Goal: Use online tool/utility: Utilize a website feature to perform a specific function

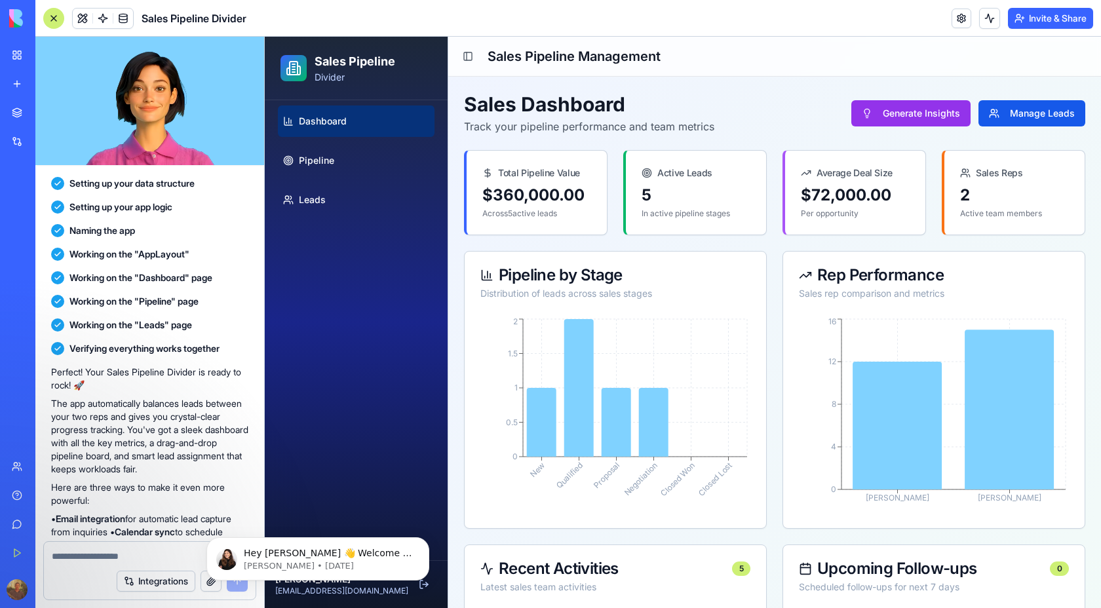
scroll to position [284, 0]
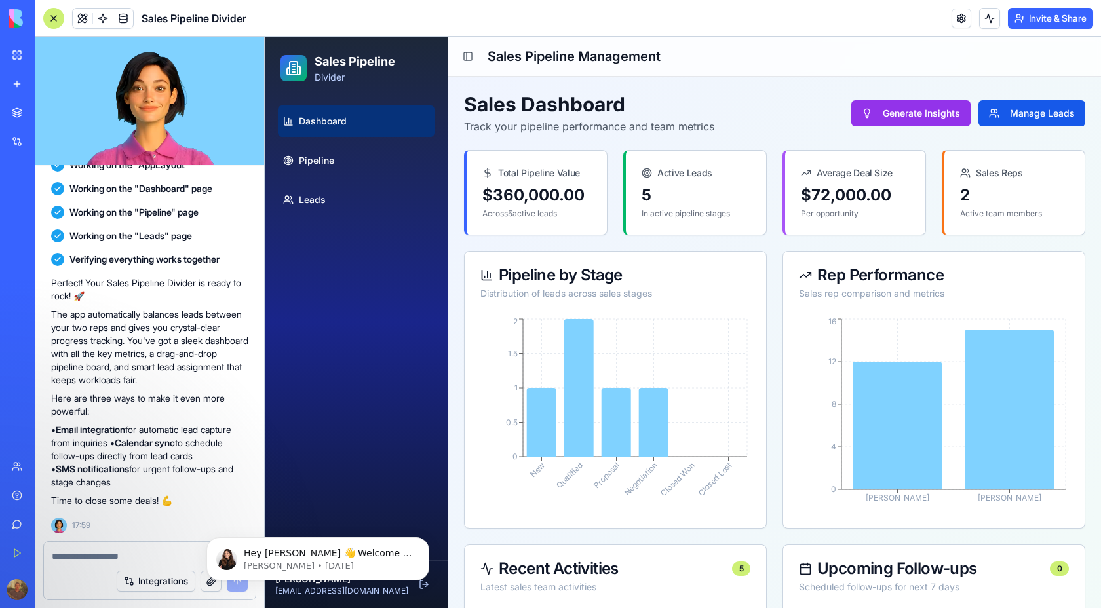
click at [334, 255] on div "Dashboard Pipeline Leads" at bounding box center [356, 330] width 183 height 460
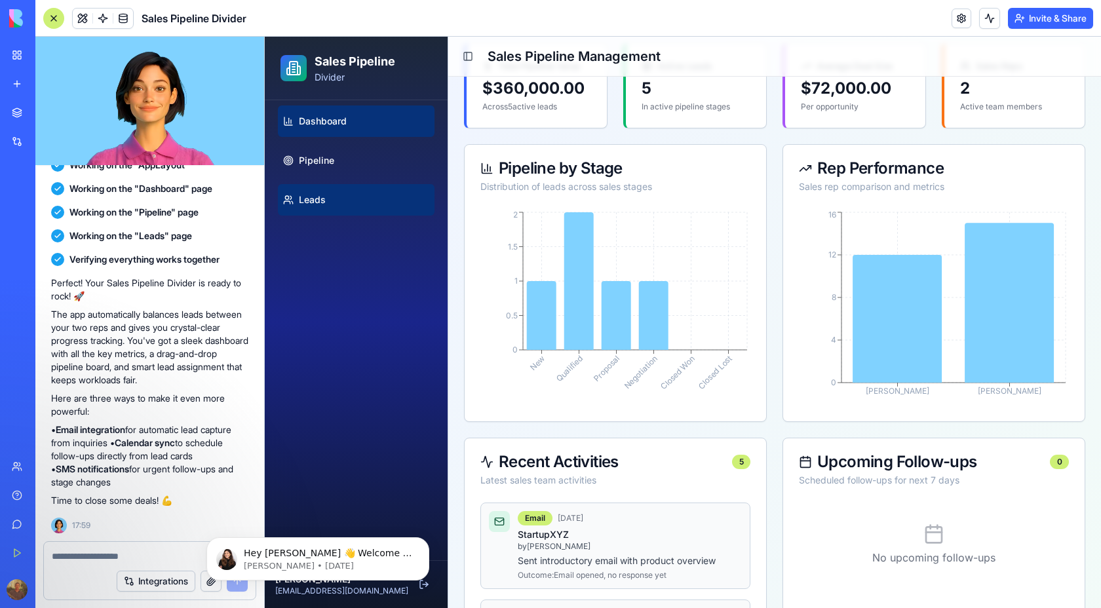
scroll to position [0, 0]
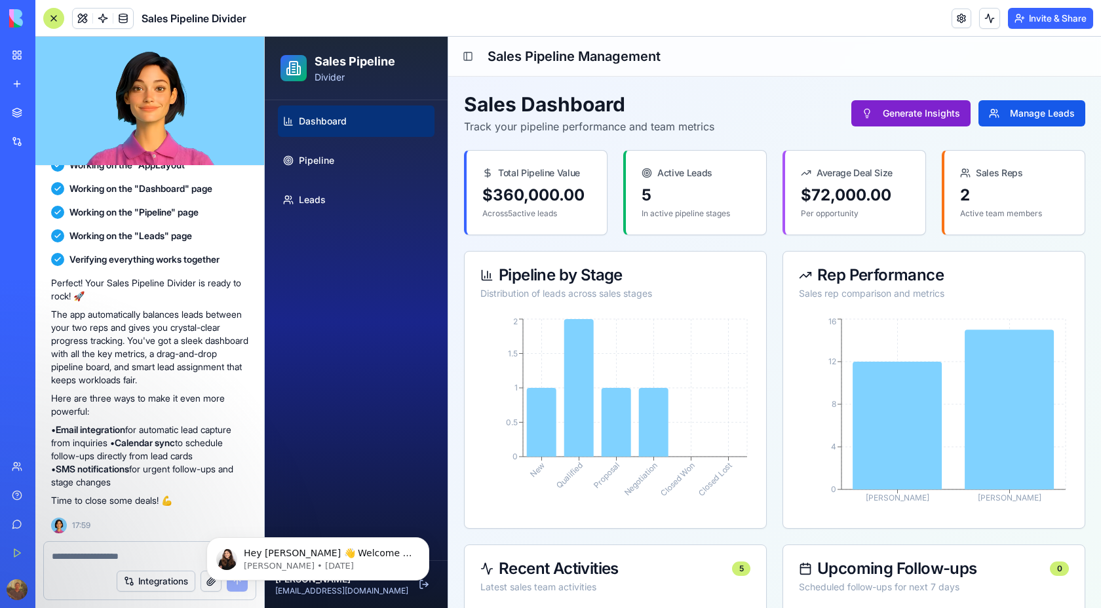
click at [908, 113] on button "Generate Insights" at bounding box center [910, 113] width 119 height 26
click at [135, 545] on div at bounding box center [150, 552] width 212 height 21
click at [123, 553] on textarea at bounding box center [150, 556] width 196 height 13
type textarea "*"
click at [154, 582] on button "Integrations" at bounding box center [156, 581] width 79 height 21
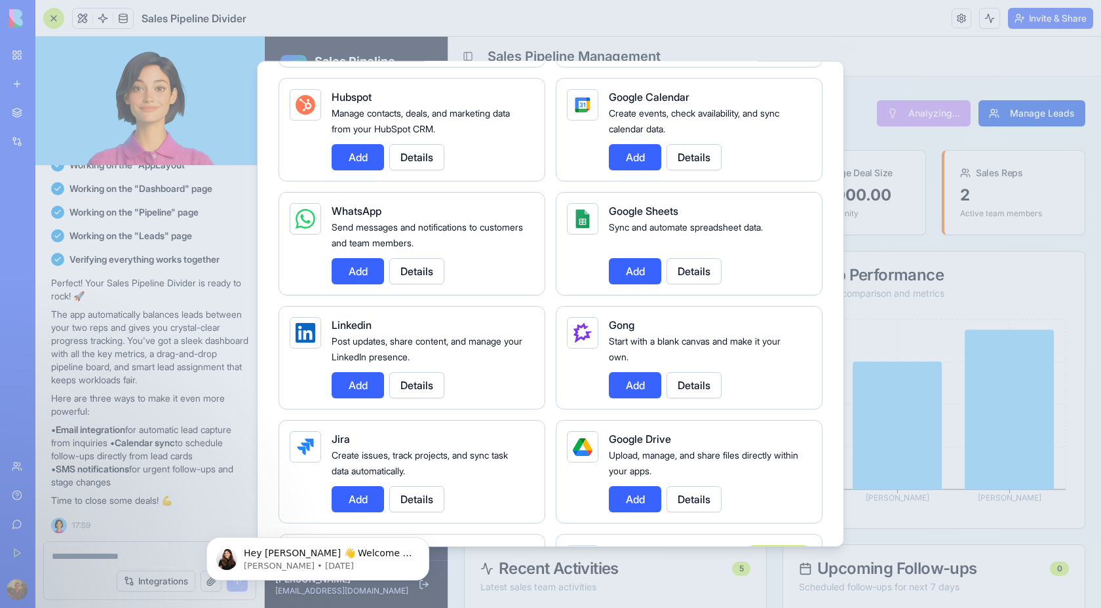
scroll to position [558, 0]
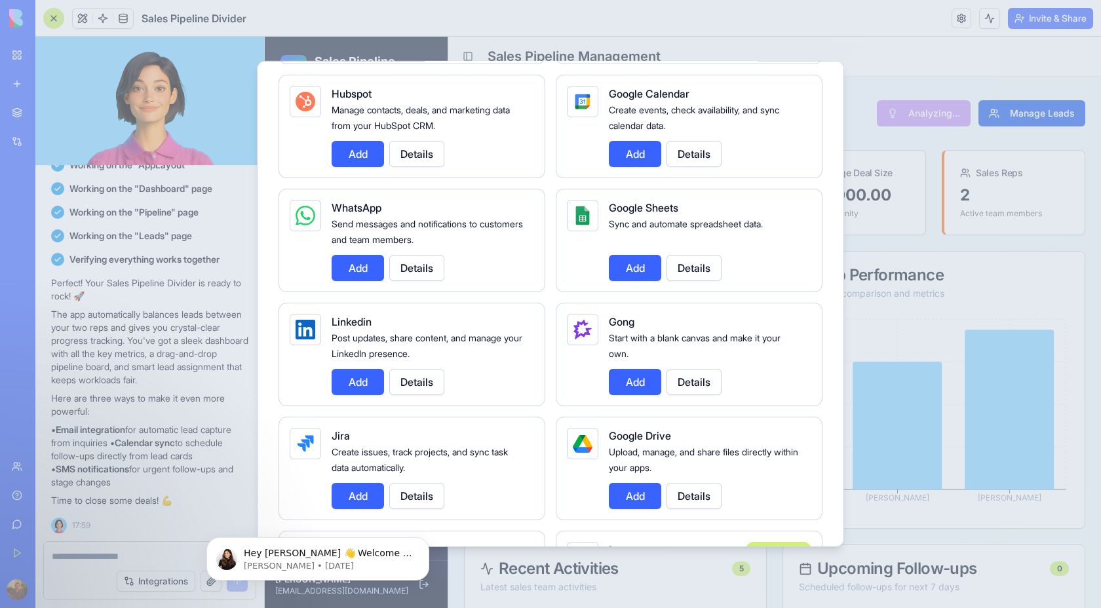
click at [795, 174] on div "Google Calendar Create events, check availability, and sync calendar data. Add …" at bounding box center [689, 127] width 267 height 104
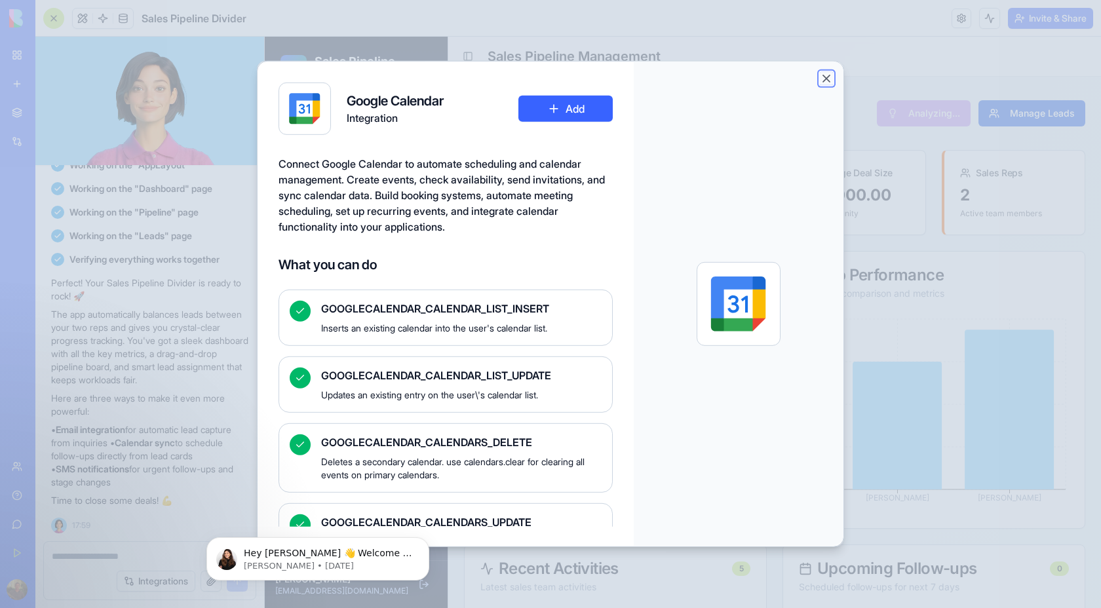
click at [829, 80] on button "Close" at bounding box center [826, 78] width 13 height 13
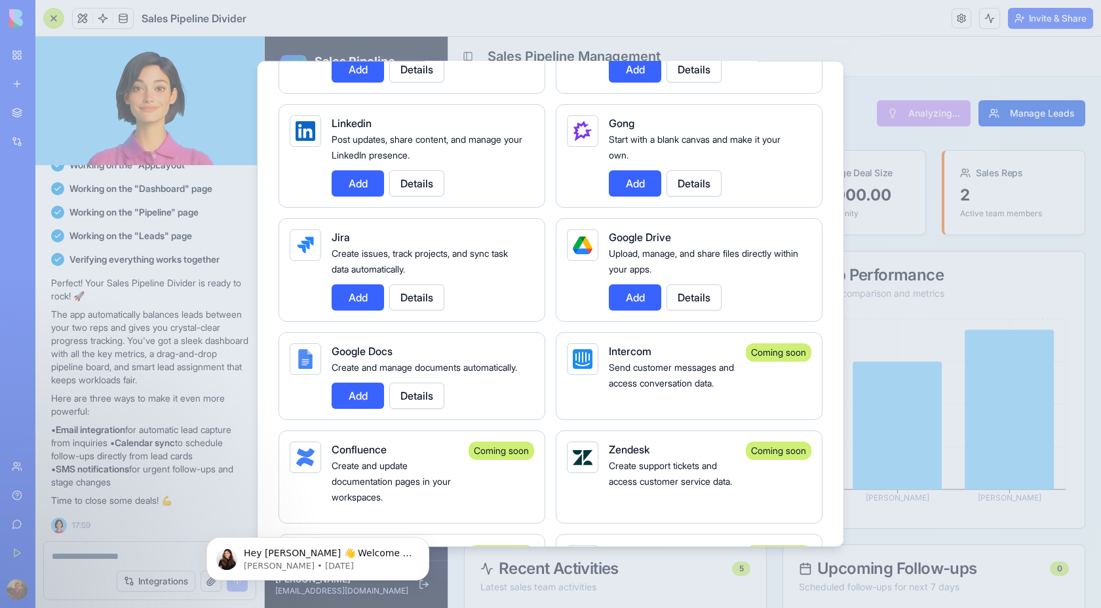
scroll to position [845, 0]
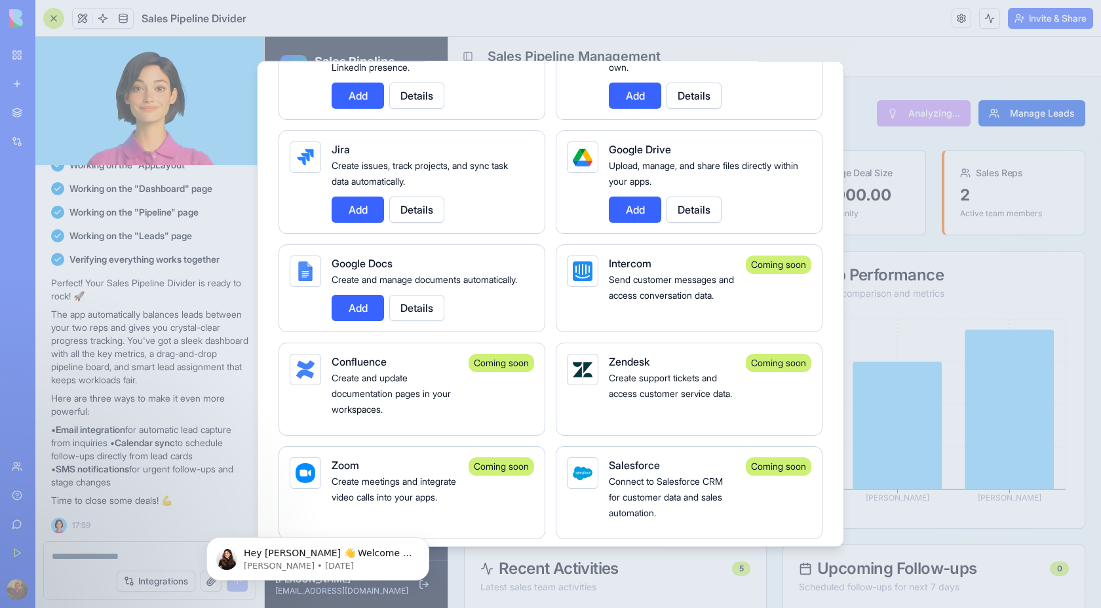
click at [298, 598] on html "Hey [PERSON_NAME] 👋 Welcome to Blocks 🙌 I'm here if you have any questions! [PE…" at bounding box center [318, 556] width 262 height 92
click at [713, 178] on div "Upload, manage, and share files directly within your apps." at bounding box center [705, 172] width 192 height 31
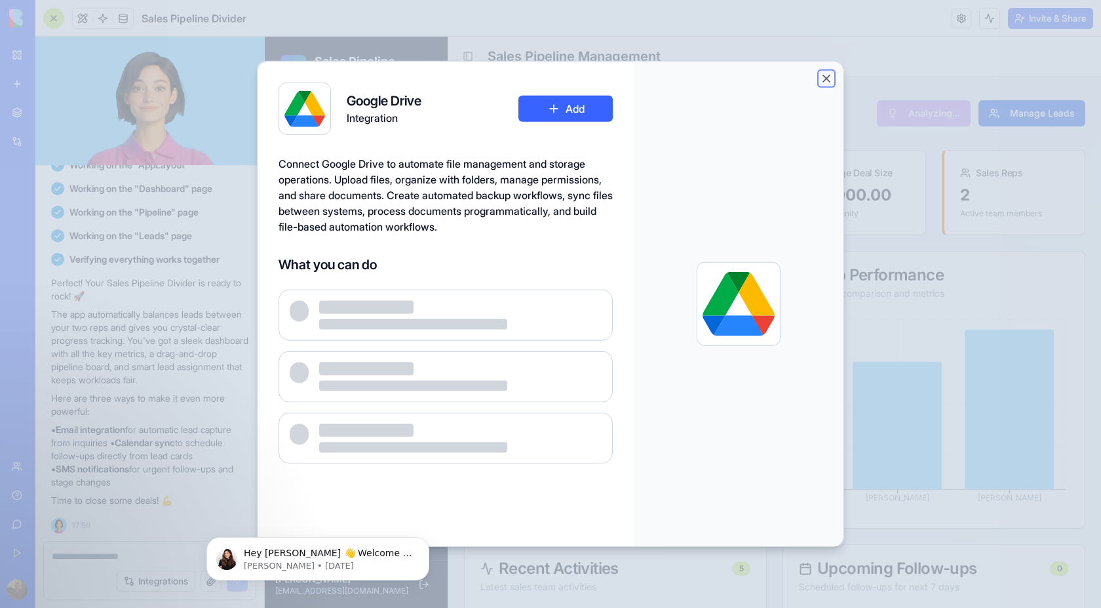
click at [824, 79] on button "Close" at bounding box center [826, 78] width 13 height 13
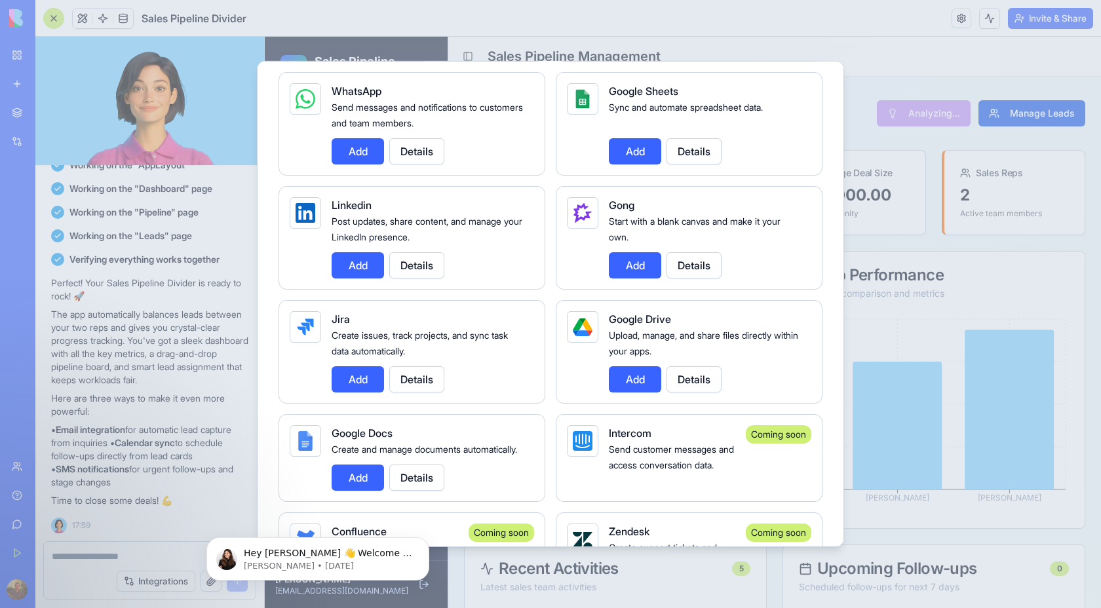
scroll to position [0, 0]
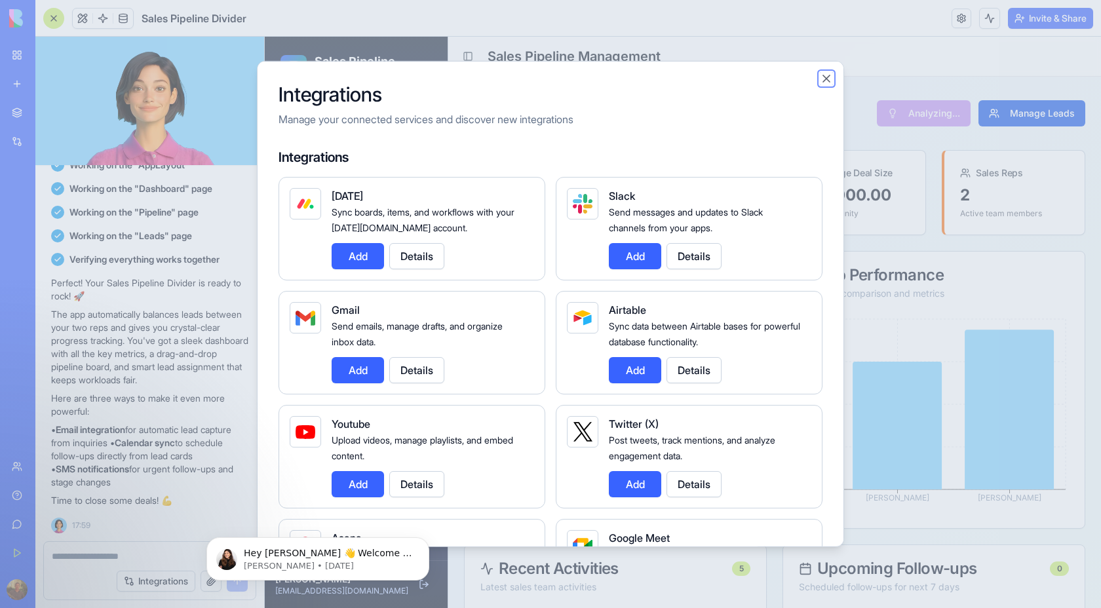
click at [827, 81] on button "Close" at bounding box center [826, 78] width 13 height 13
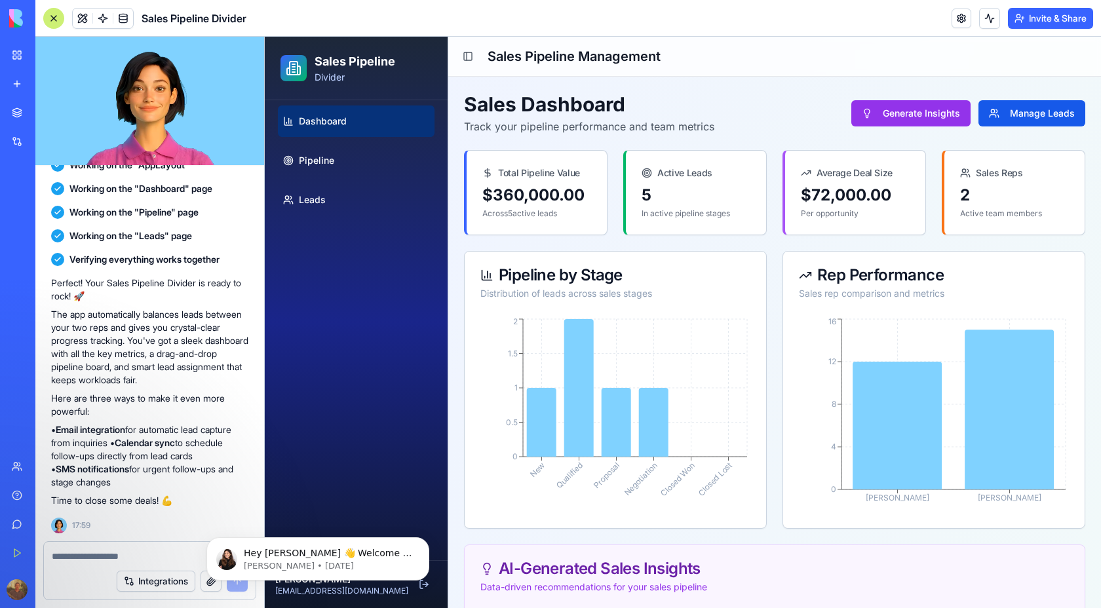
click at [554, 113] on h1 "Sales Dashboard" at bounding box center [589, 104] width 250 height 24
